Goal: Task Accomplishment & Management: Manage account settings

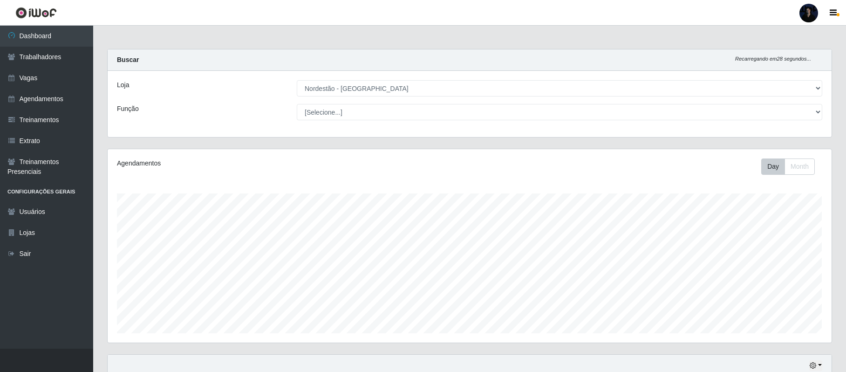
select select "454"
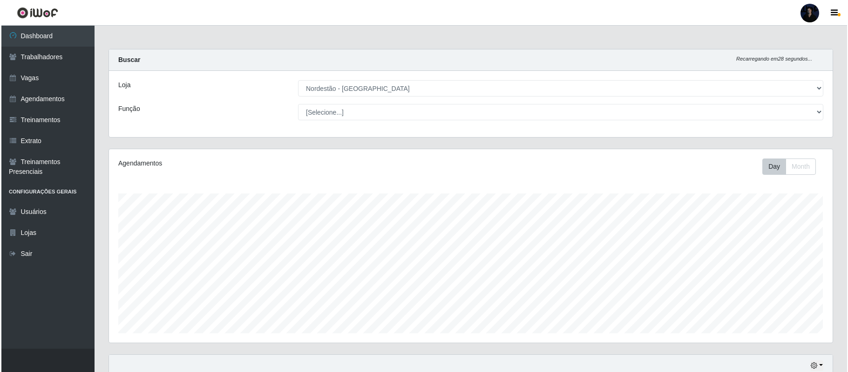
scroll to position [194, 723]
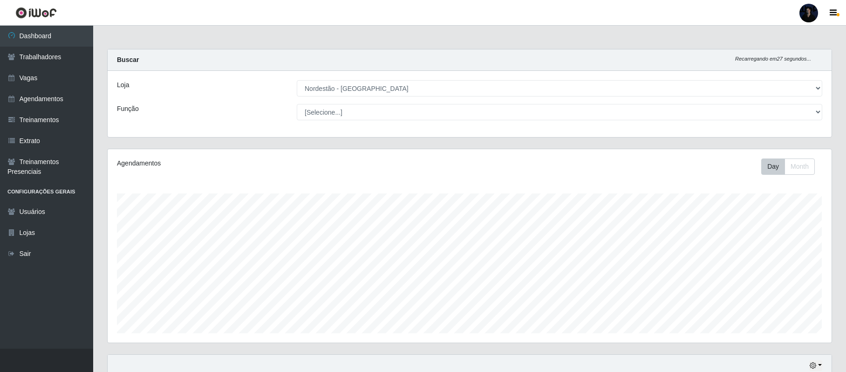
click at [812, 15] on div at bounding box center [808, 13] width 19 height 19
click at [763, 70] on button "Sair" at bounding box center [790, 72] width 84 height 19
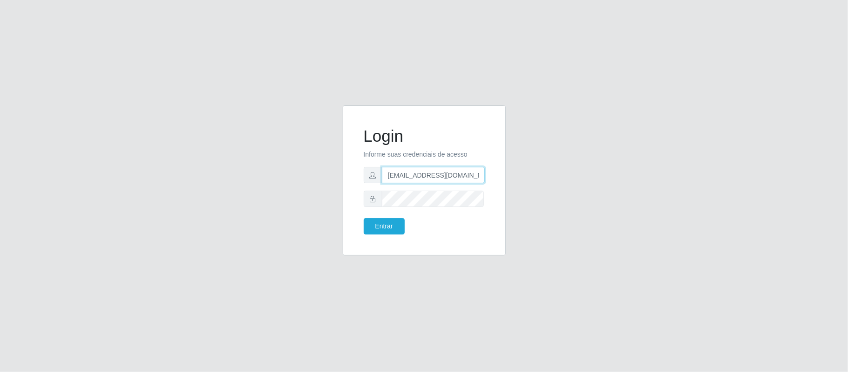
drag, startPoint x: 434, startPoint y: 172, endPoint x: 480, endPoint y: 167, distance: 45.9
click at [480, 167] on input "[EMAIL_ADDRESS][DOMAIN_NAME]" at bounding box center [433, 175] width 103 height 16
type input "[EMAIL_ADDRESS][DOMAIN_NAME]"
click at [383, 226] on button "Entrar" at bounding box center [384, 226] width 41 height 16
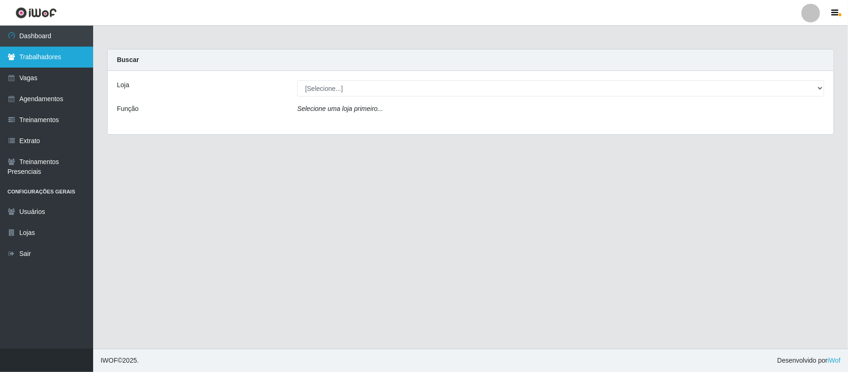
click at [61, 64] on link "Trabalhadores" at bounding box center [46, 57] width 93 height 21
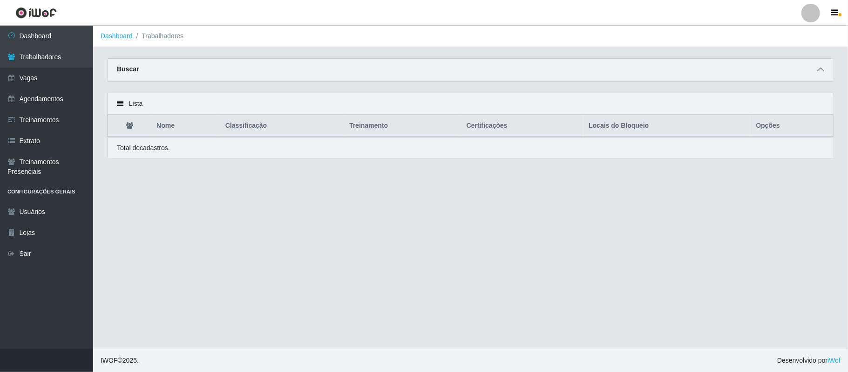
click at [818, 66] on icon at bounding box center [820, 69] width 7 height 7
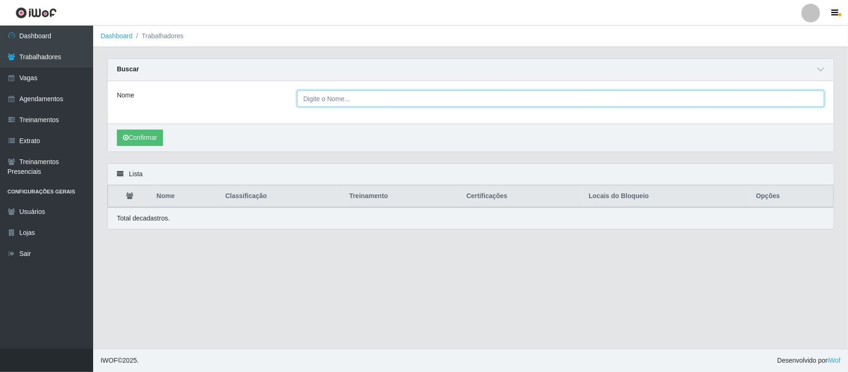
click at [474, 103] on input "Nome" at bounding box center [560, 98] width 527 height 16
paste input "josemice [PERSON_NAME]"
type input "josemice [PERSON_NAME]"
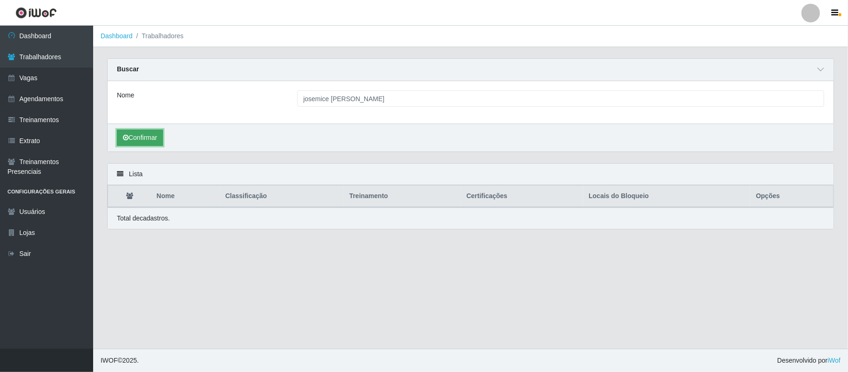
click at [138, 138] on button "Confirmar" at bounding box center [140, 137] width 46 height 16
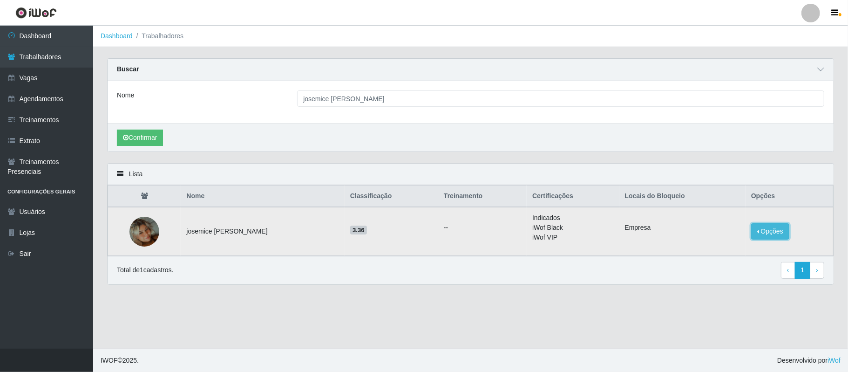
click at [781, 233] on button "Opções" at bounding box center [770, 231] width 38 height 16
click at [713, 244] on button "Bloquear - Loja" at bounding box center [706, 243] width 86 height 19
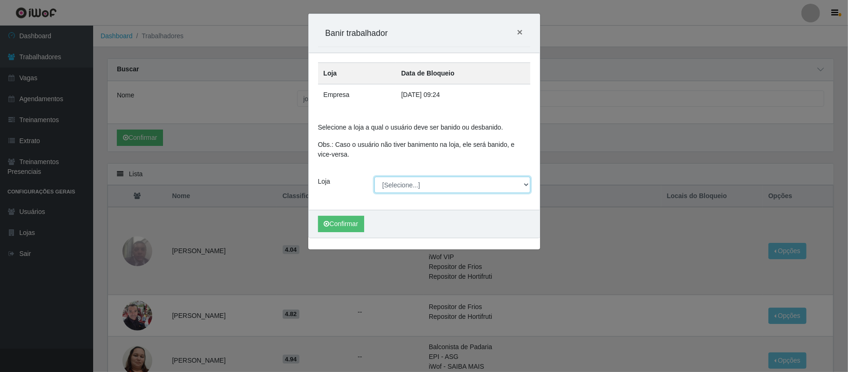
click at [414, 188] on select "[Selecione...] Mister Burg" at bounding box center [452, 184] width 156 height 16
select select "535"
click at [374, 177] on select "[Selecione...] Mister Burg" at bounding box center [452, 184] width 156 height 16
click at [518, 27] on span "×" at bounding box center [520, 32] width 6 height 11
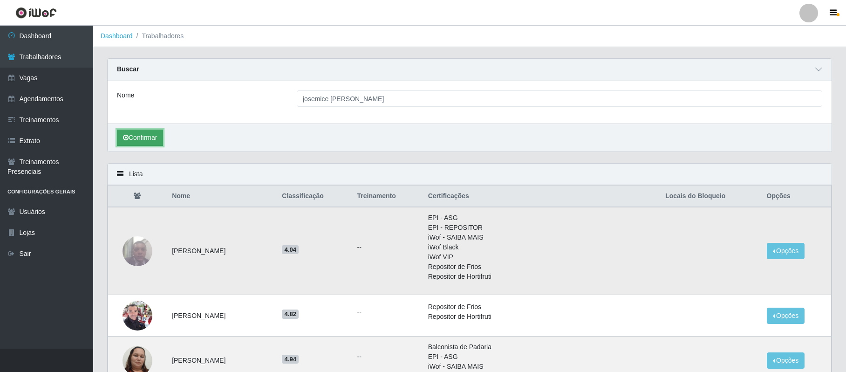
click at [141, 138] on button "Confirmar" at bounding box center [140, 137] width 46 height 16
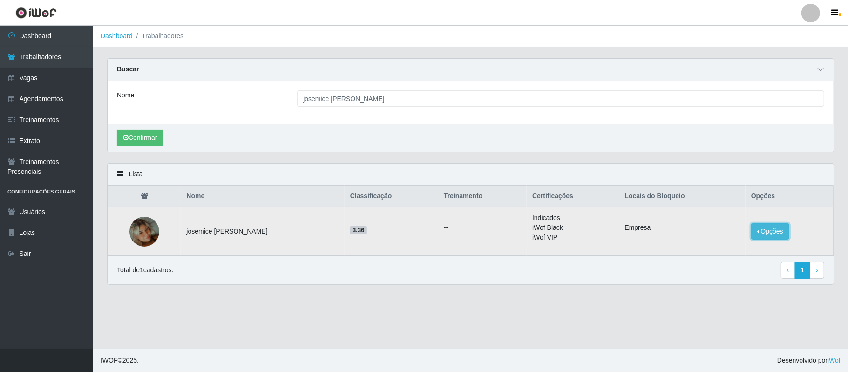
click at [786, 231] on button "Opções" at bounding box center [770, 231] width 38 height 16
click at [731, 249] on button "Bloquear - Loja" at bounding box center [706, 243] width 86 height 19
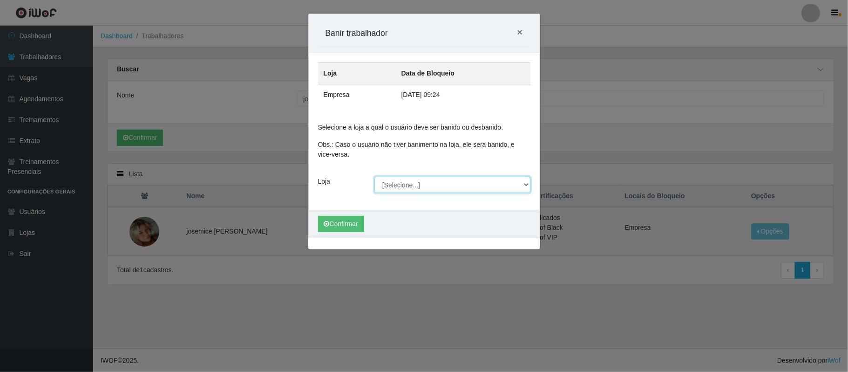
click at [431, 181] on select "[Selecione...] Mister Burg" at bounding box center [452, 184] width 156 height 16
select select "535"
click at [374, 177] on select "[Selecione...] Mister Burg" at bounding box center [452, 184] width 156 height 16
click at [343, 219] on button "Confirmar" at bounding box center [341, 224] width 46 height 16
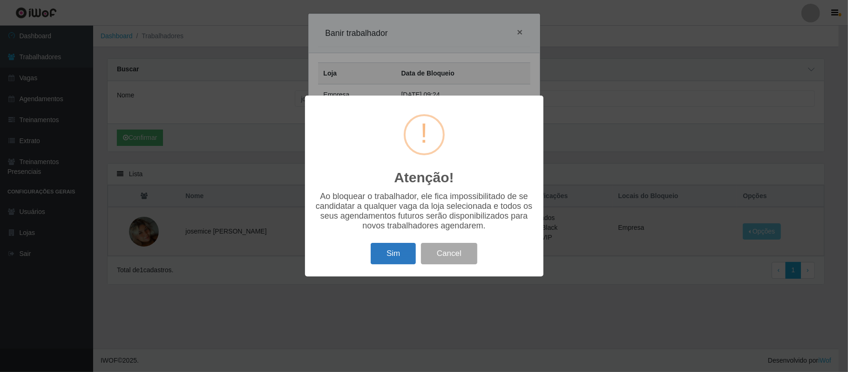
click at [392, 250] on button "Sim" at bounding box center [393, 254] width 45 height 22
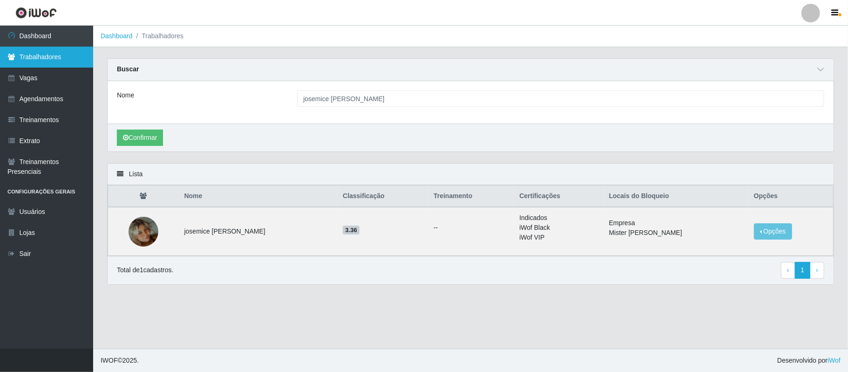
click at [69, 49] on link "Trabalhadores" at bounding box center [46, 57] width 93 height 21
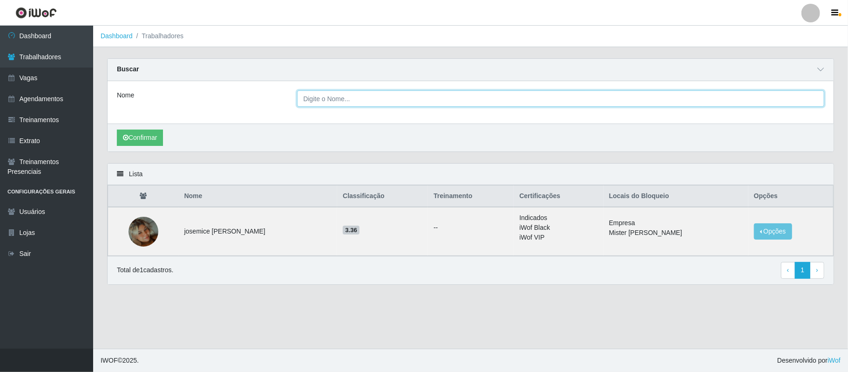
drag, startPoint x: 788, startPoint y: 99, endPoint x: 712, endPoint y: 95, distance: 75.5
click at [712, 95] on input "Nome" at bounding box center [560, 98] width 527 height 16
paste input "Ludmilla [PERSON_NAME]"
type input "Ludmilla [PERSON_NAME]"
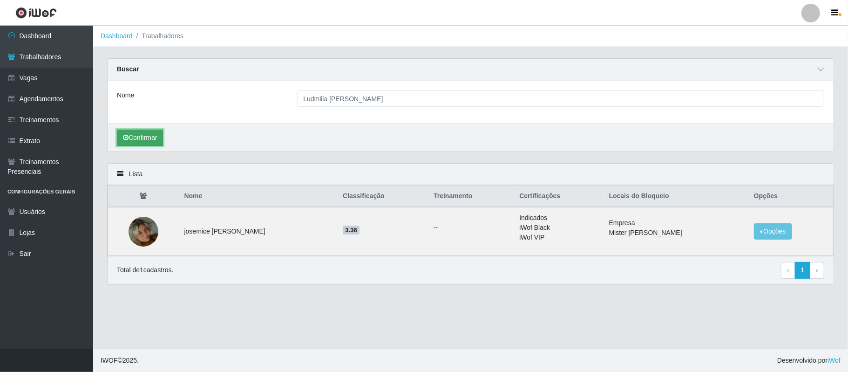
click at [133, 140] on button "Confirmar" at bounding box center [140, 137] width 46 height 16
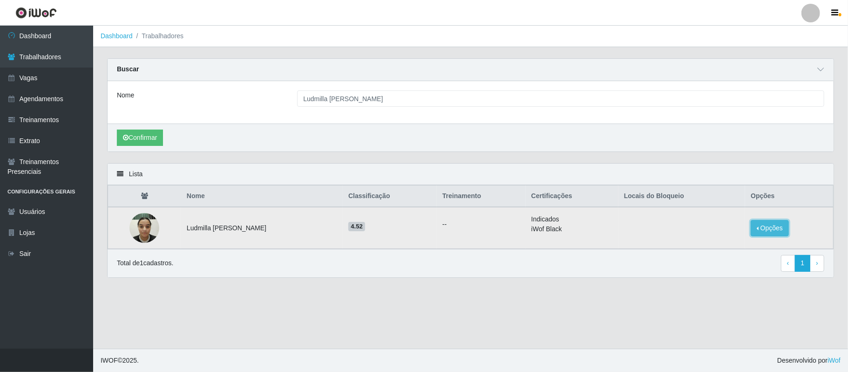
click at [773, 228] on button "Opções" at bounding box center [770, 228] width 38 height 16
click at [712, 237] on button "Bloquear - Loja" at bounding box center [711, 236] width 75 height 19
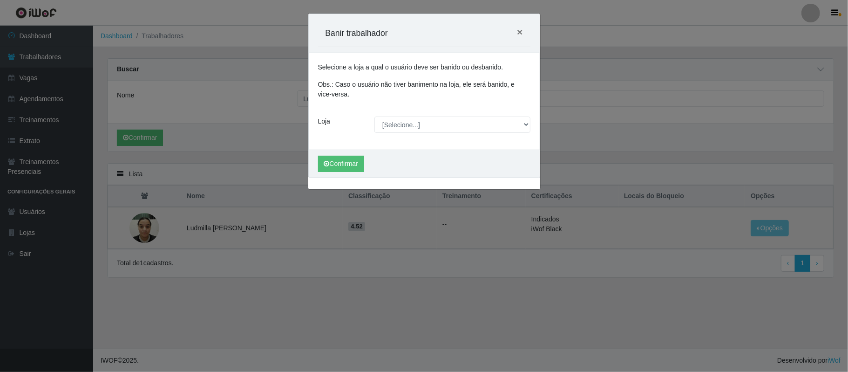
click at [437, 122] on select "[Selecione...] Mister Burg" at bounding box center [452, 124] width 156 height 16
select select "535"
click at [374, 117] on select "[Selecione...] Mister Burg" at bounding box center [452, 124] width 156 height 16
click at [342, 161] on button "Confirmar" at bounding box center [341, 164] width 46 height 16
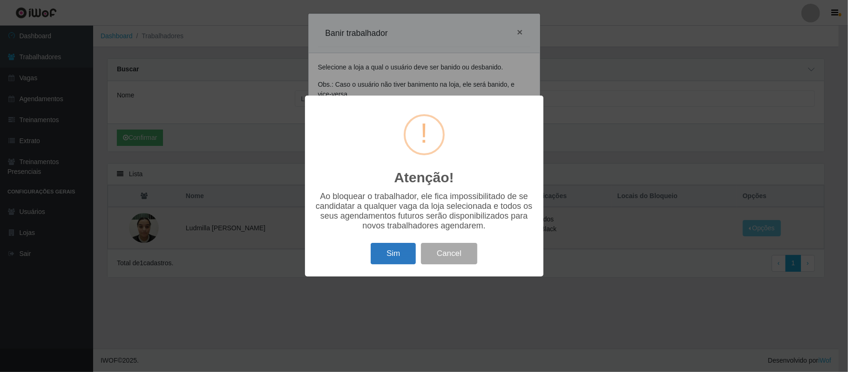
click at [399, 257] on button "Sim" at bounding box center [393, 254] width 45 height 22
